Goal: Transaction & Acquisition: Register for event/course

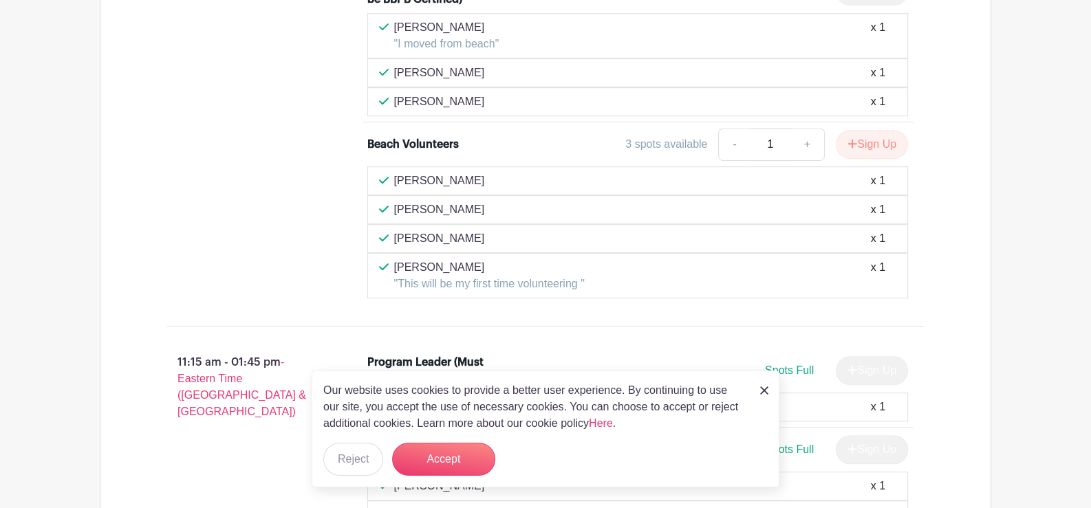
scroll to position [1032, 0]
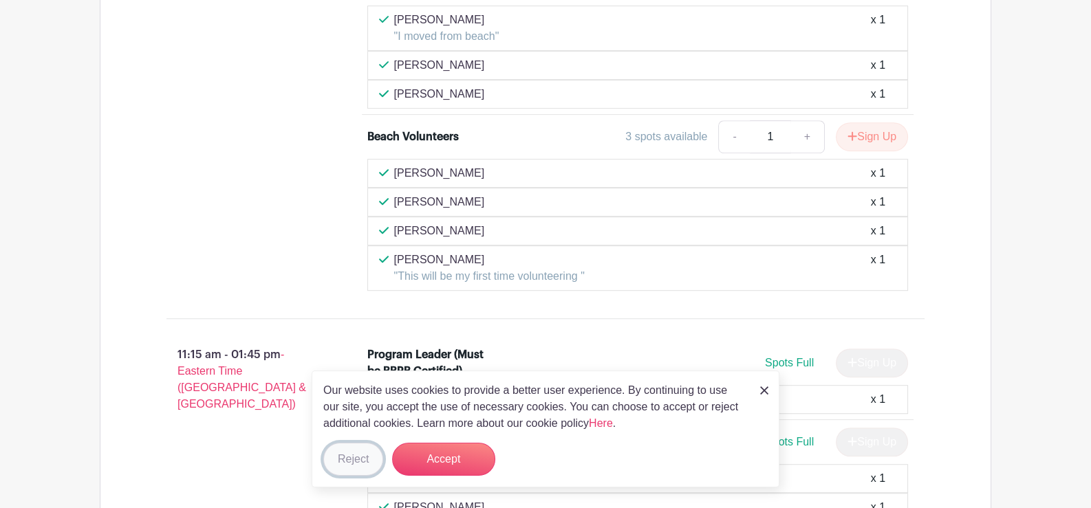
click at [363, 455] on button "Reject" at bounding box center [353, 459] width 60 height 33
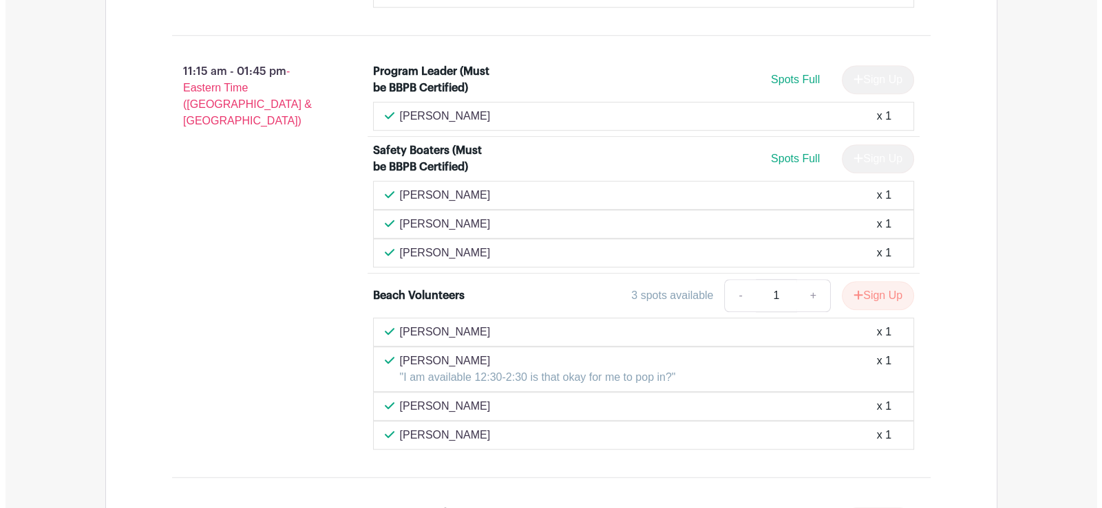
scroll to position [1338, 0]
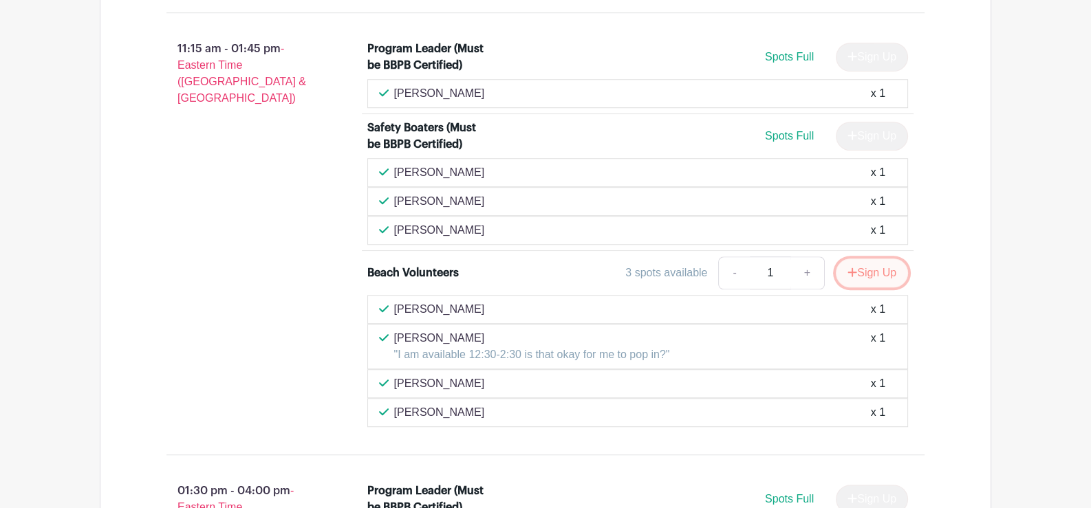
click at [870, 262] on button "Sign Up" at bounding box center [872, 273] width 72 height 29
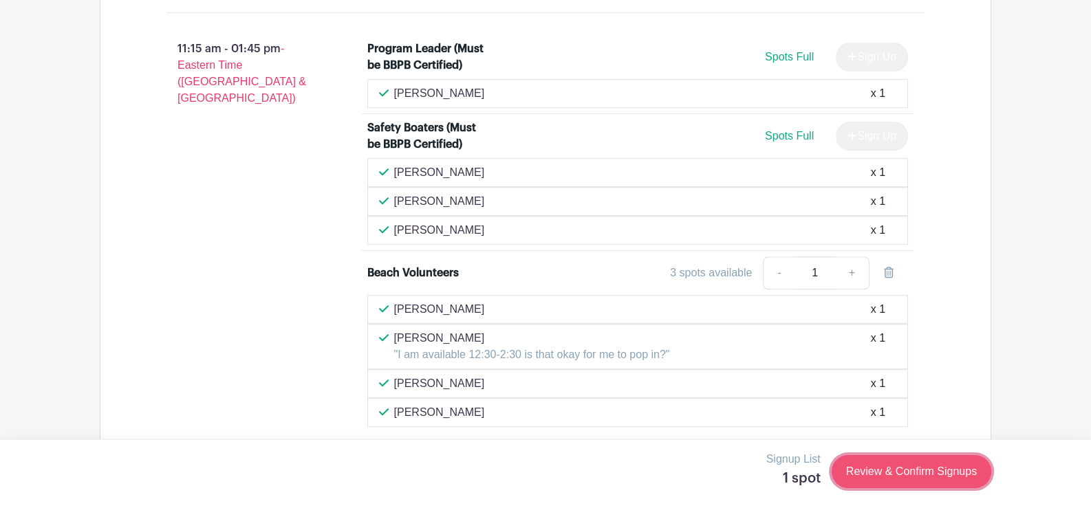
click at [897, 467] on link "Review & Confirm Signups" at bounding box center [912, 471] width 160 height 33
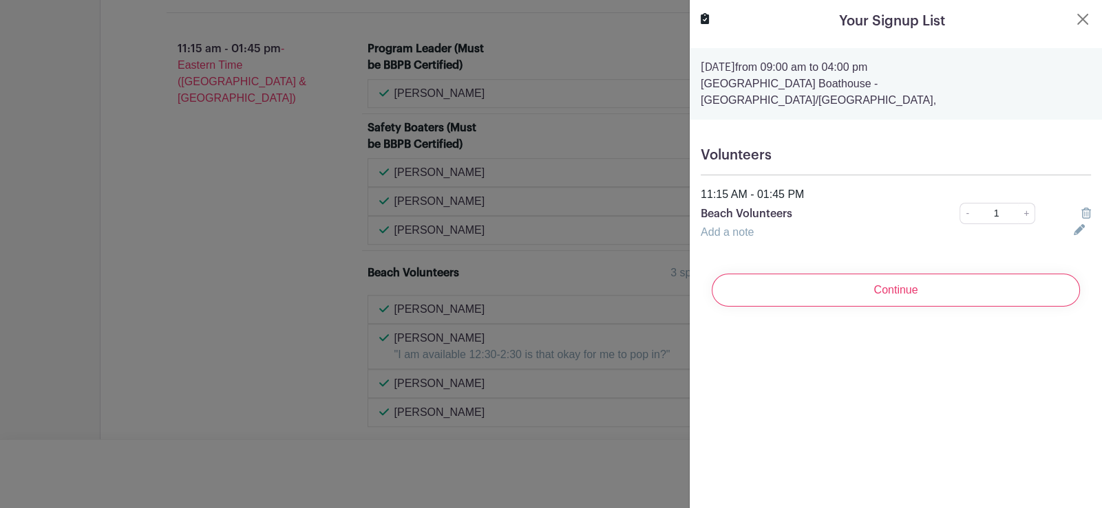
click at [1073, 224] on icon at bounding box center [1078, 229] width 11 height 11
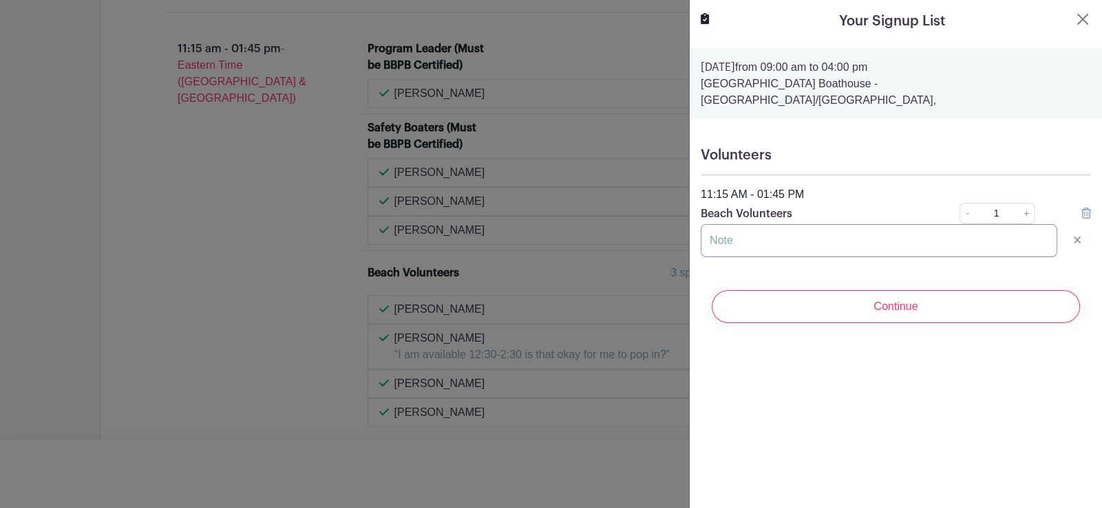
click at [718, 224] on input "text" at bounding box center [878, 240] width 356 height 33
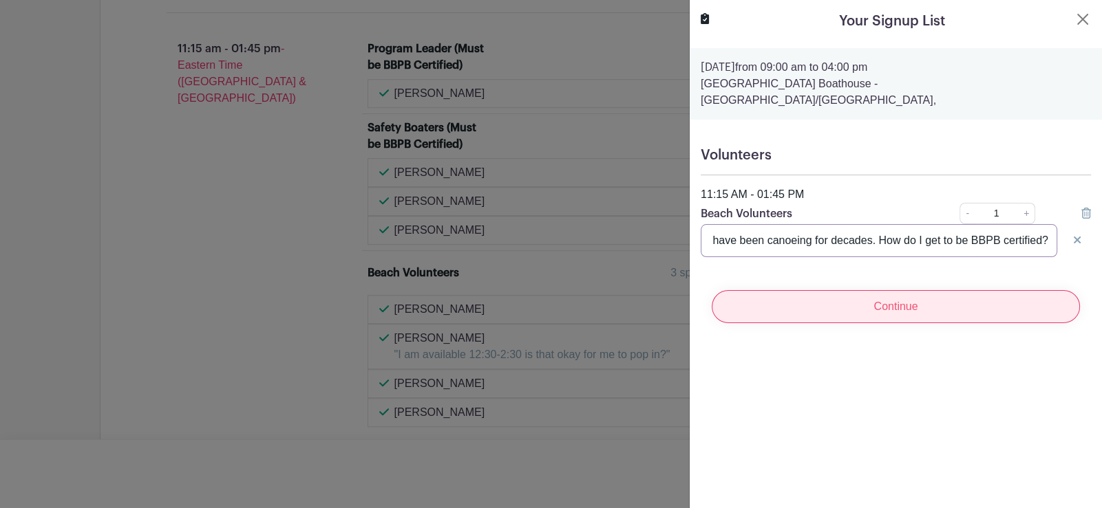
type input "I'm not BBPB certified but have my own kayak and have been canoeing for decades…"
click at [878, 290] on input "Continue" at bounding box center [895, 306] width 368 height 33
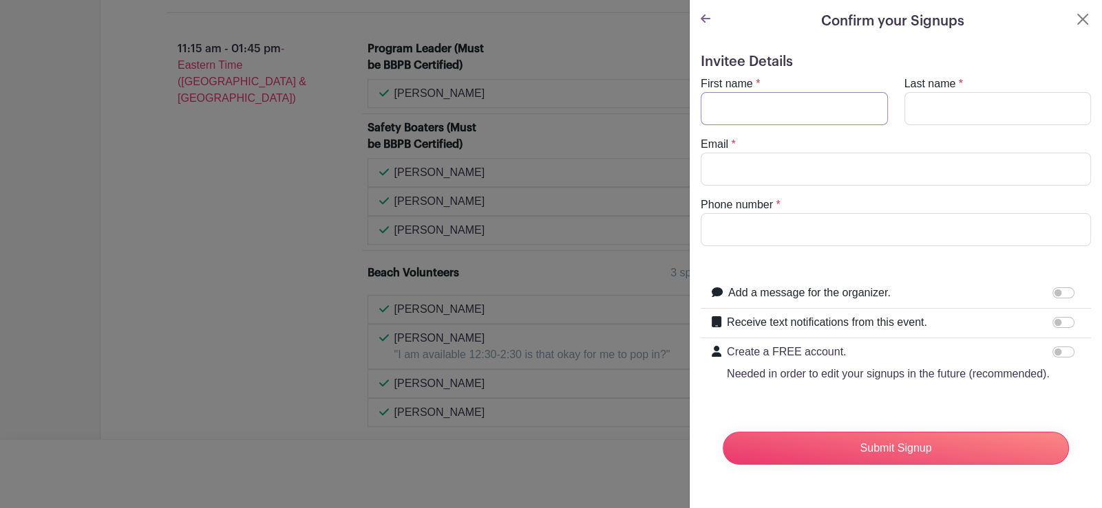
click at [784, 107] on input "First name" at bounding box center [793, 108] width 187 height 33
type input "[PERSON_NAME]"
type input "[EMAIL_ADDRESS][DOMAIN_NAME]"
type input "2125087233"
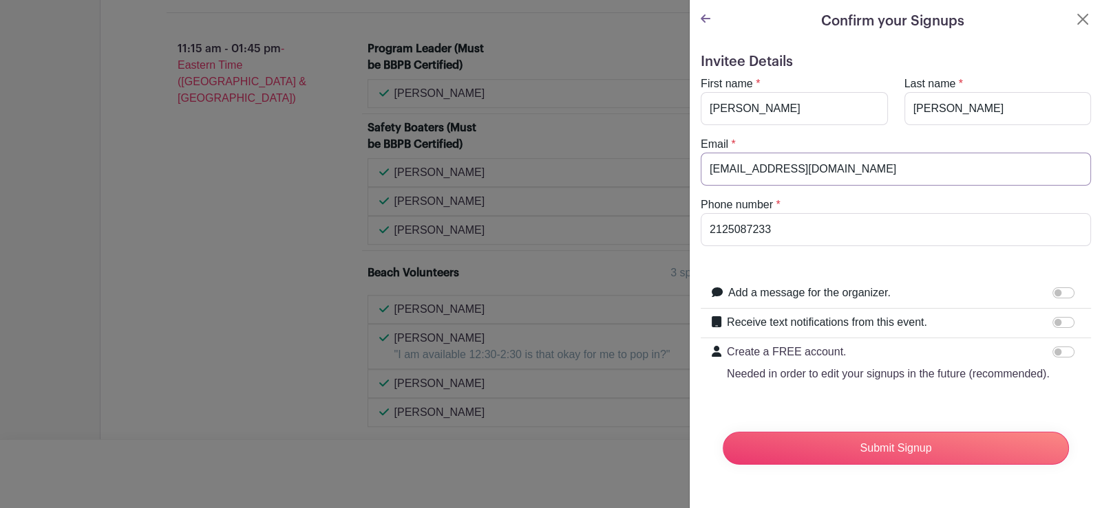
click at [845, 172] on input "[EMAIL_ADDRESS][DOMAIN_NAME]" at bounding box center [895, 169] width 390 height 33
type input "[EMAIL_ADDRESS][DOMAIN_NAME]"
click at [808, 223] on input "2125087233" at bounding box center [895, 229] width 390 height 33
type input "7188524811"
click at [888, 455] on input "Submit Signup" at bounding box center [895, 448] width 346 height 33
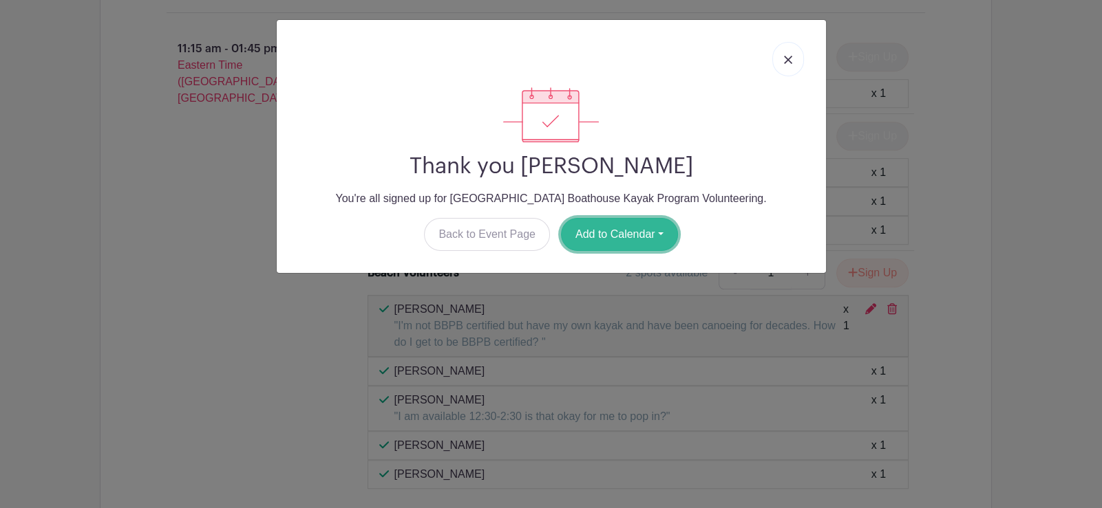
click at [617, 228] on button "Add to Calendar" at bounding box center [619, 234] width 117 height 33
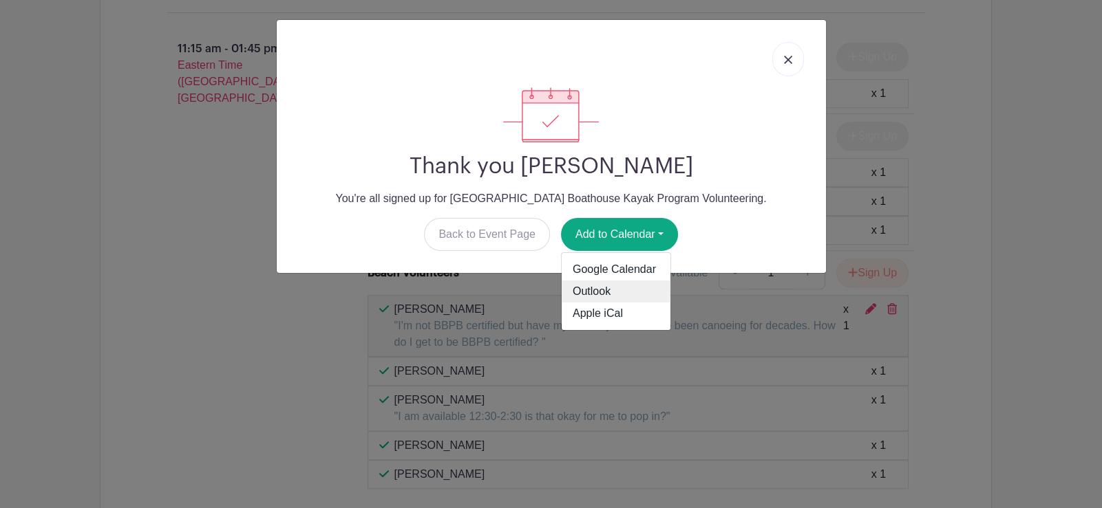
click at [588, 288] on link "Outlook" at bounding box center [615, 292] width 109 height 22
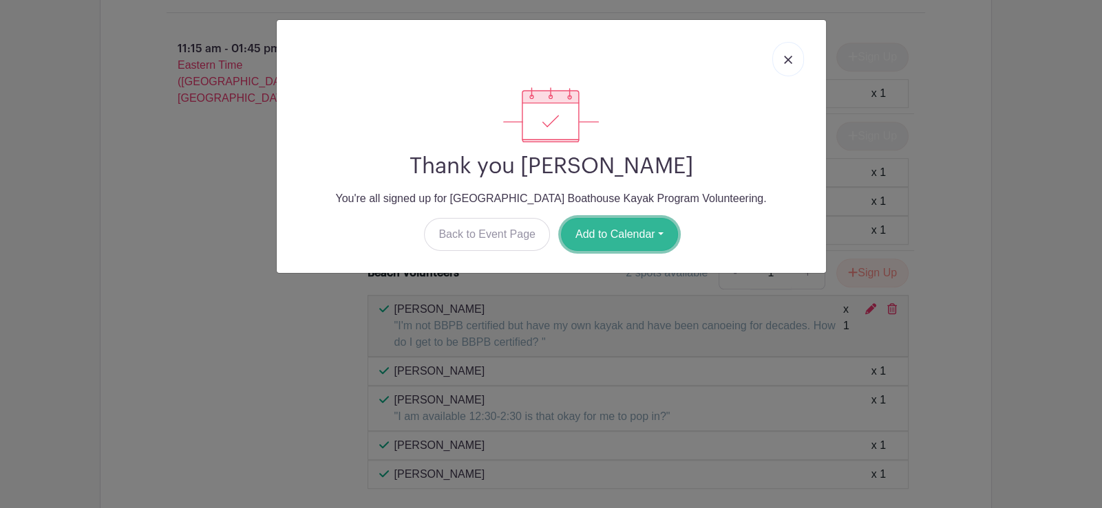
click at [629, 231] on button "Add to Calendar" at bounding box center [619, 234] width 117 height 33
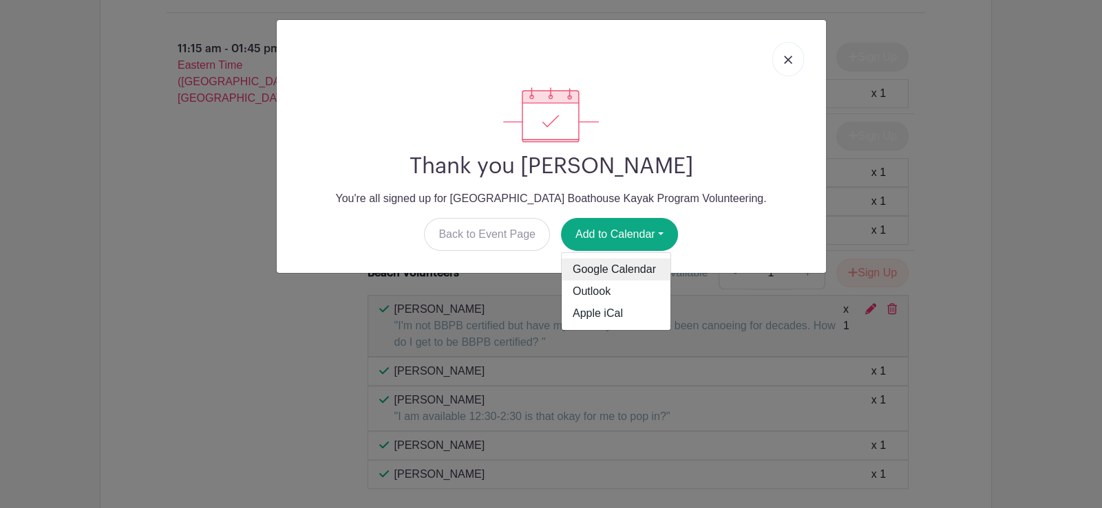
click at [601, 261] on link "Google Calendar" at bounding box center [615, 270] width 109 height 22
